Goal: Find specific page/section: Find specific page/section

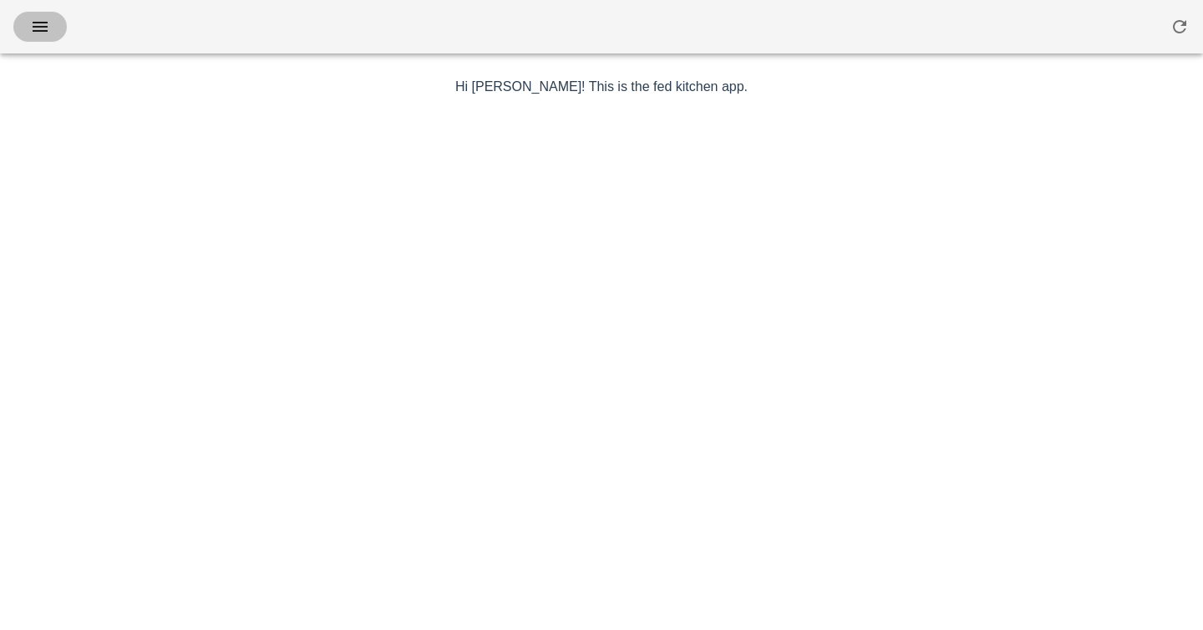
click at [38, 30] on icon "button" at bounding box center [40, 27] width 20 height 20
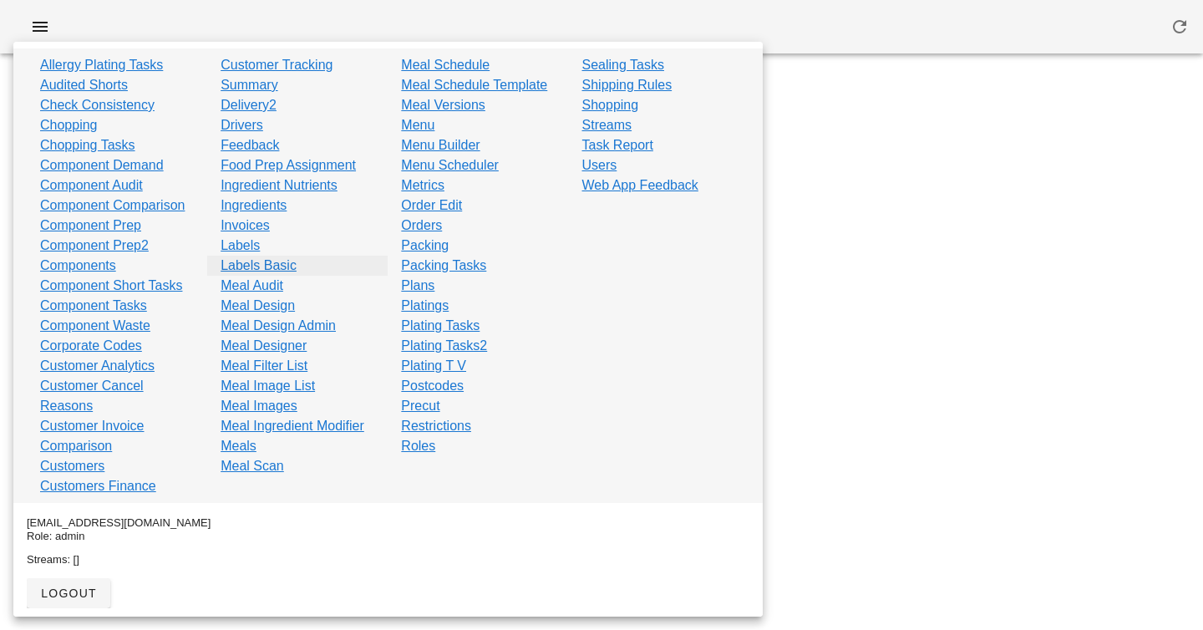
click at [244, 266] on link "Labels Basic" at bounding box center [258, 266] width 76 height 20
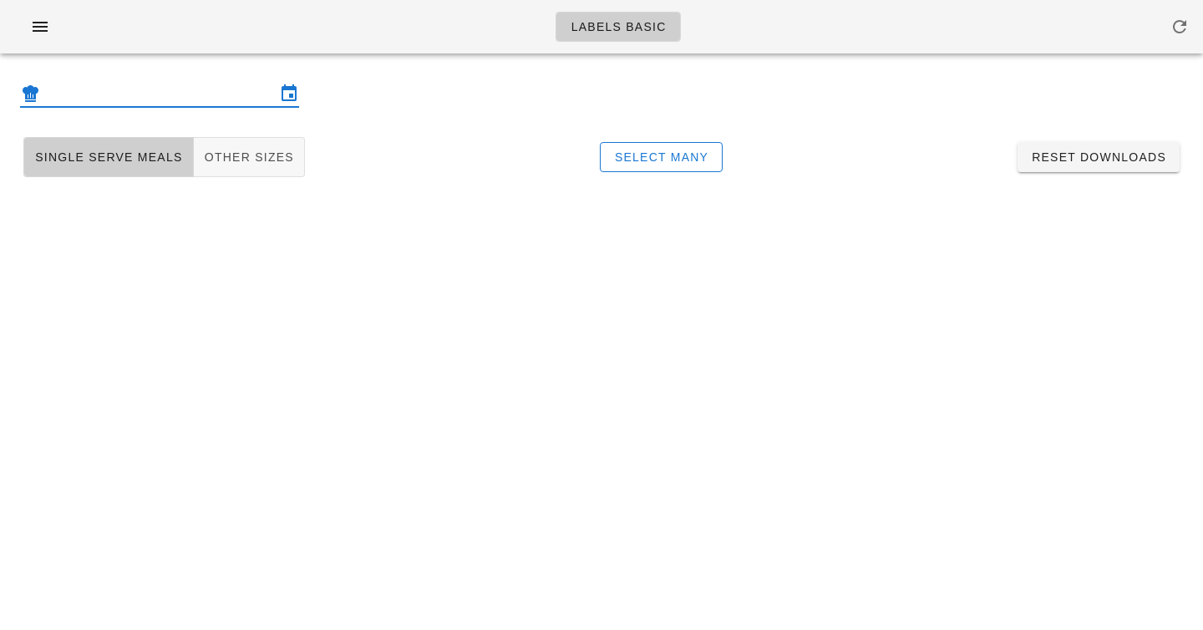
click at [182, 94] on input "text" at bounding box center [159, 93] width 232 height 27
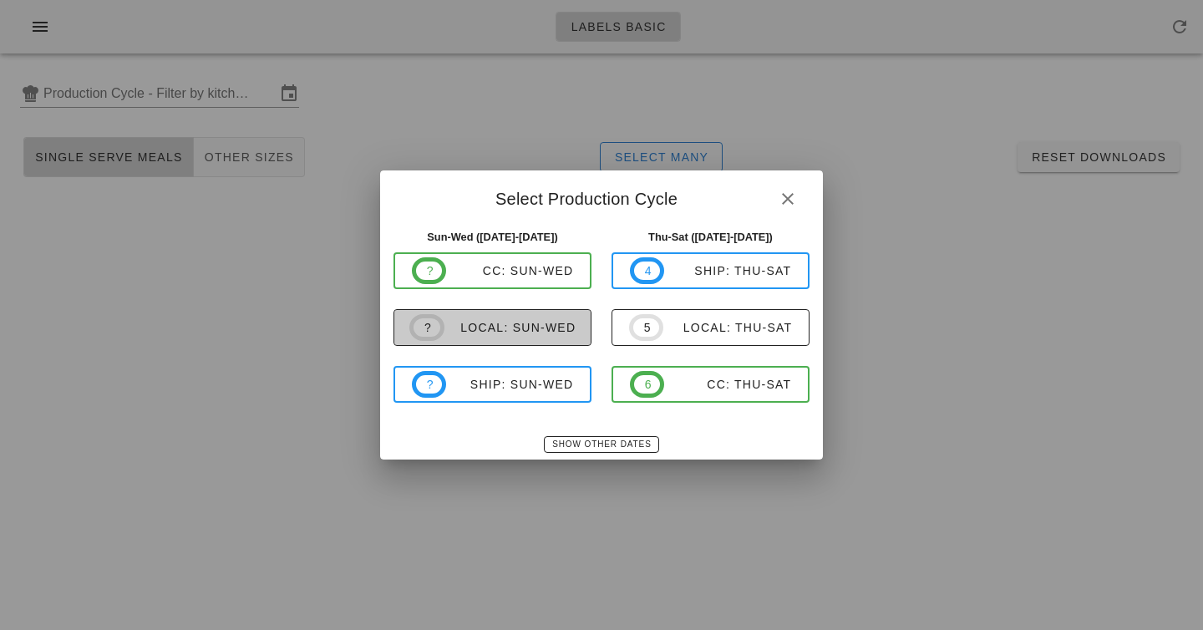
click at [538, 327] on div "local: Sun-Wed" at bounding box center [510, 327] width 132 height 13
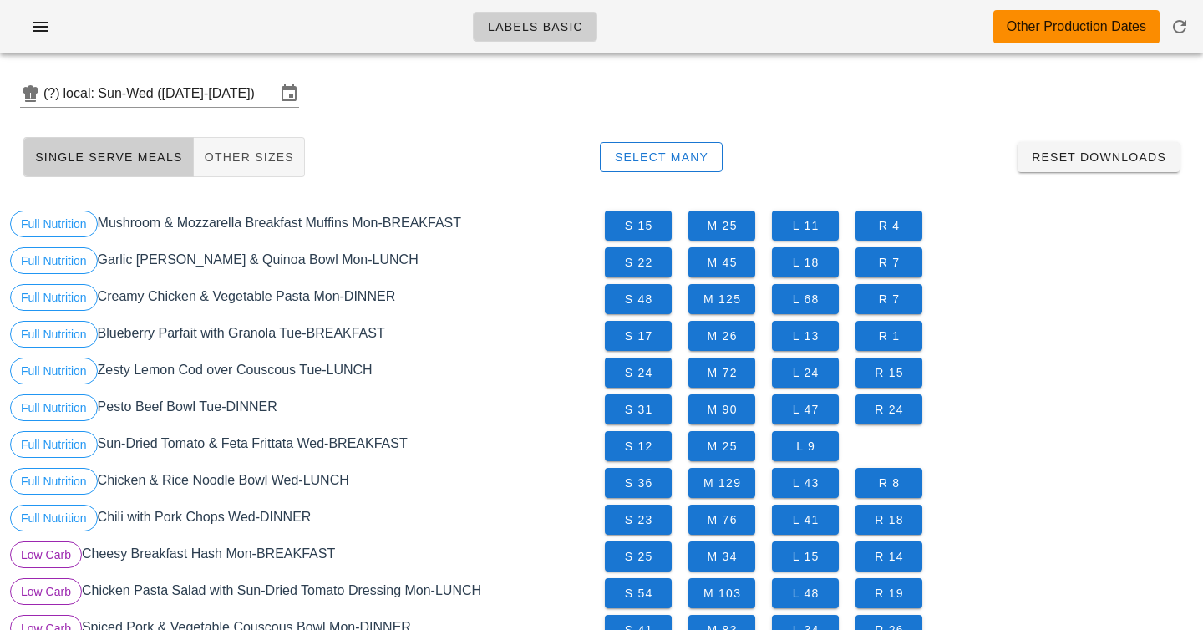
click at [894, 141] on div "Single Serve Meals Other Sizes Select Many Reset Downloads" at bounding box center [601, 156] width 1182 height 53
click at [123, 91] on input "local: Sun-Wed ([DATE]-[DATE])" at bounding box center [169, 93] width 212 height 27
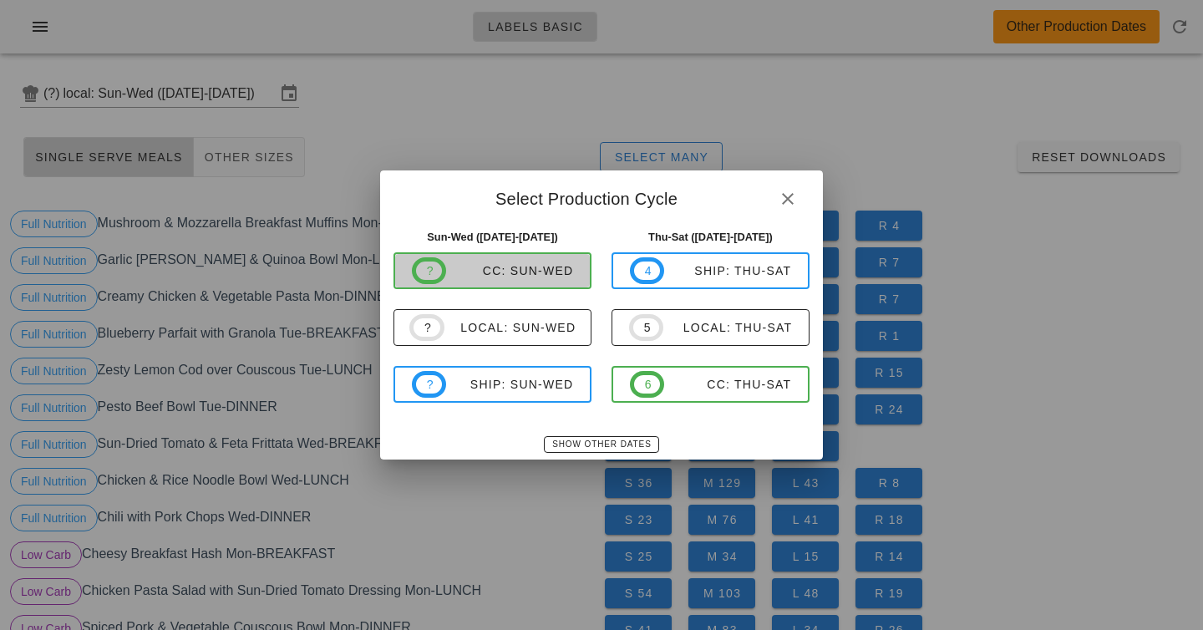
click at [496, 276] on div "CC: Sun-Wed" at bounding box center [509, 270] width 127 height 13
type input "CC: Sun-Wed ([DATE]-[DATE])"
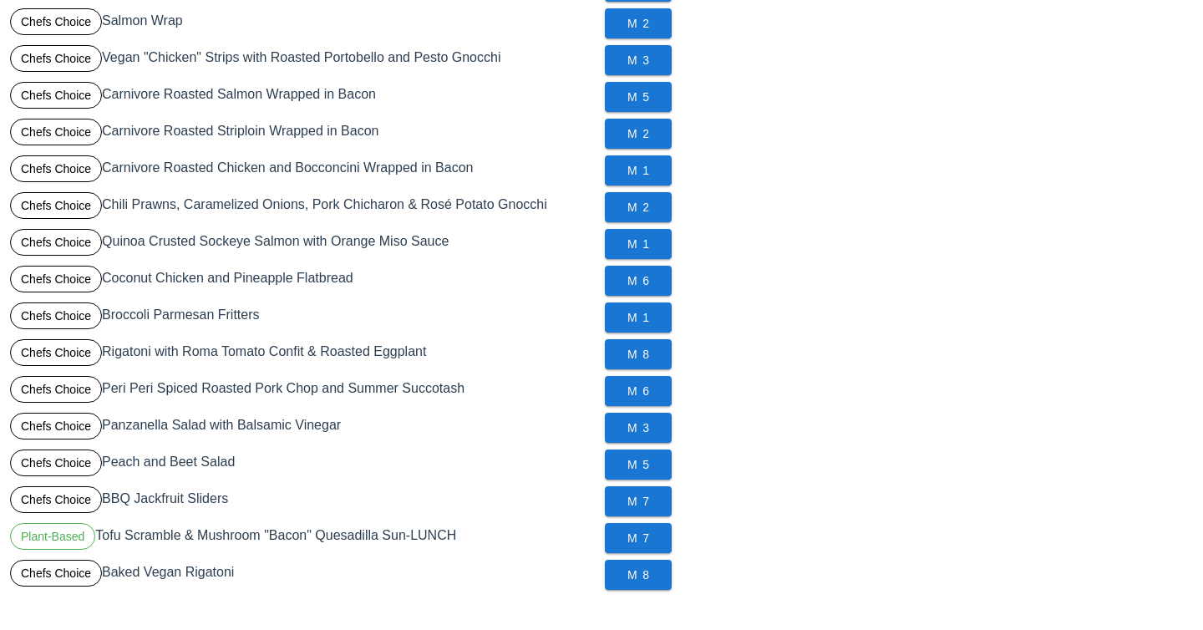
scroll to position [92, 0]
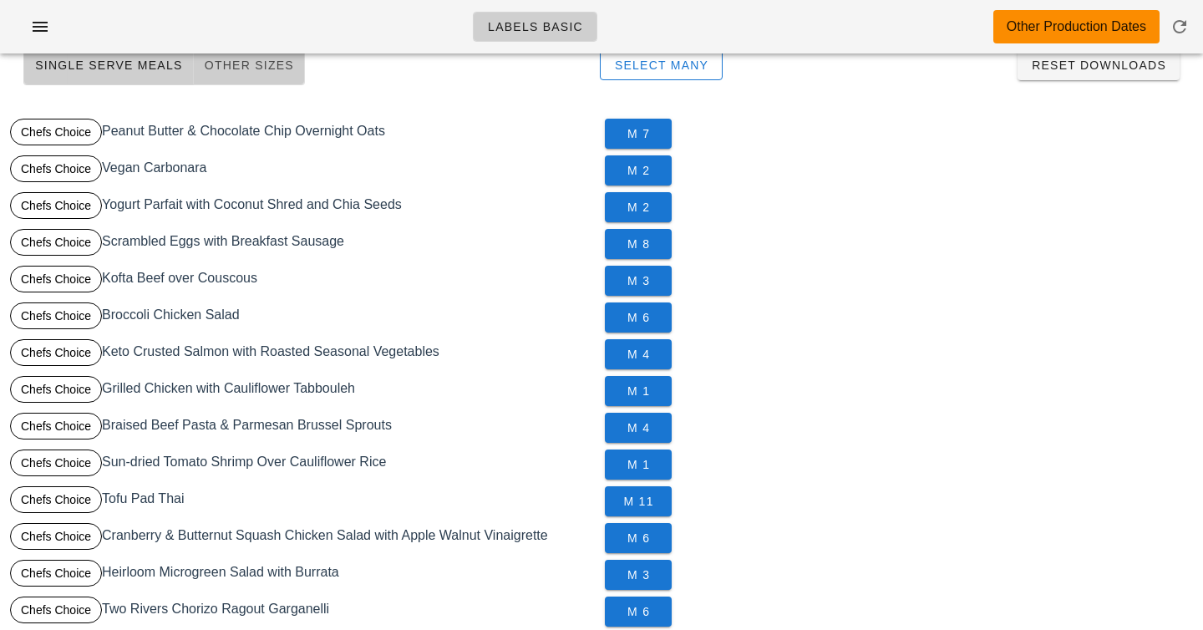
click at [240, 54] on button "Other Sizes" at bounding box center [249, 65] width 111 height 40
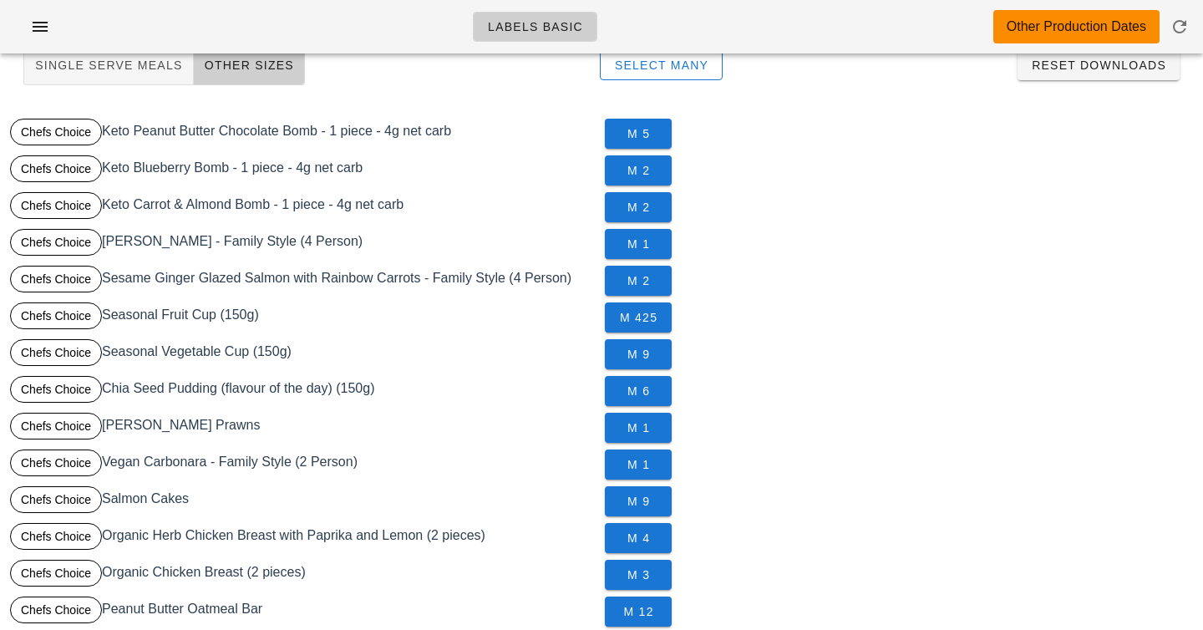
scroll to position [312, 0]
